Goal: Go to known website: Access a specific website the user already knows

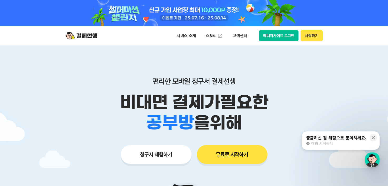
click at [274, 35] on button "매니저사이트 로그인" at bounding box center [279, 35] width 40 height 11
click at [282, 35] on button "매니저사이트 로그인" at bounding box center [279, 35] width 40 height 11
click at [278, 38] on button "매니저사이트 로그인" at bounding box center [279, 35] width 40 height 11
